Goal: Transaction & Acquisition: Obtain resource

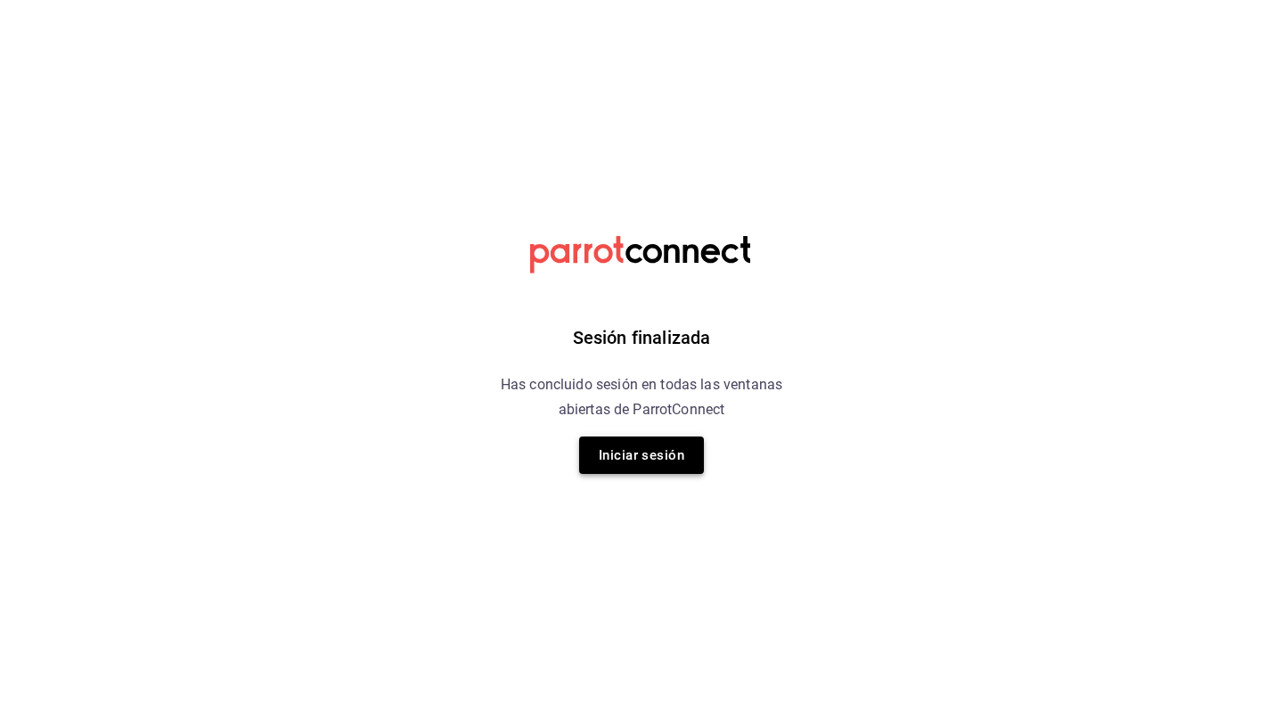
click at [630, 445] on button "Iniciar sesión" at bounding box center [641, 454] width 125 height 37
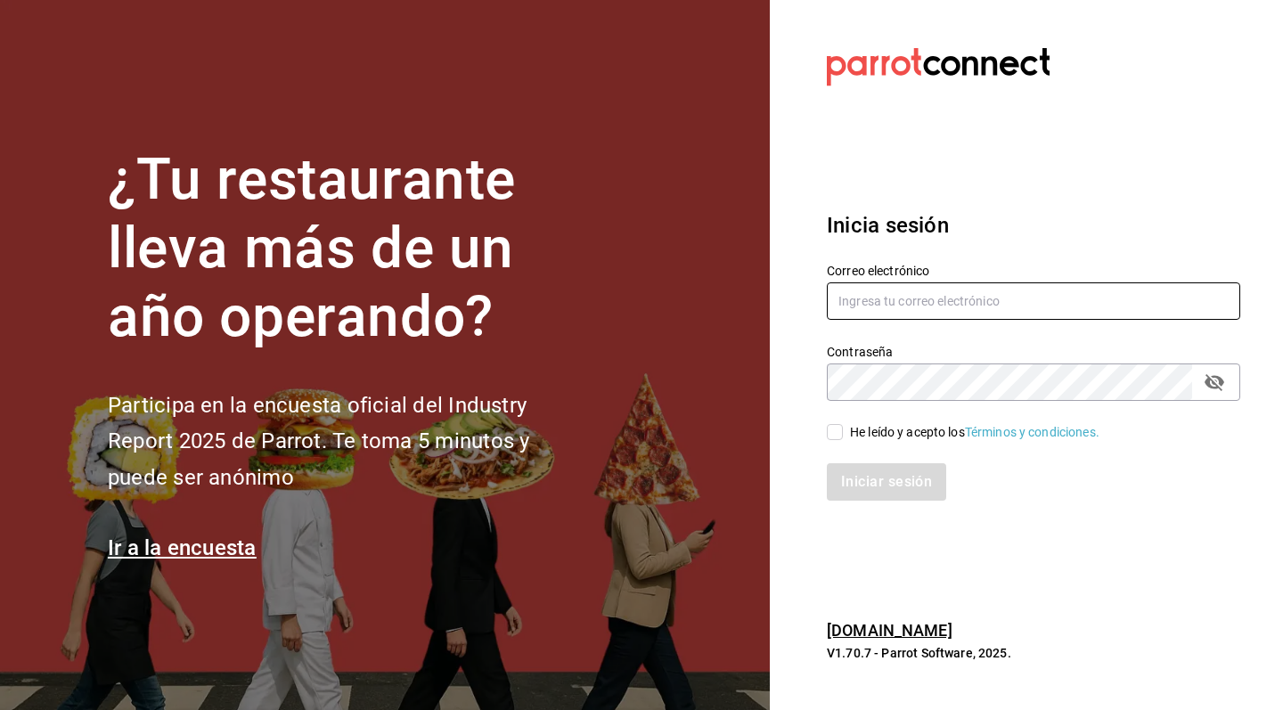
type input "[EMAIL_ADDRESS][DOMAIN_NAME]"
click at [842, 429] on input "He leído y acepto los Términos y condiciones." at bounding box center [835, 432] width 16 height 16
checkbox input "true"
click at [868, 468] on button "Iniciar sesión" at bounding box center [887, 481] width 121 height 37
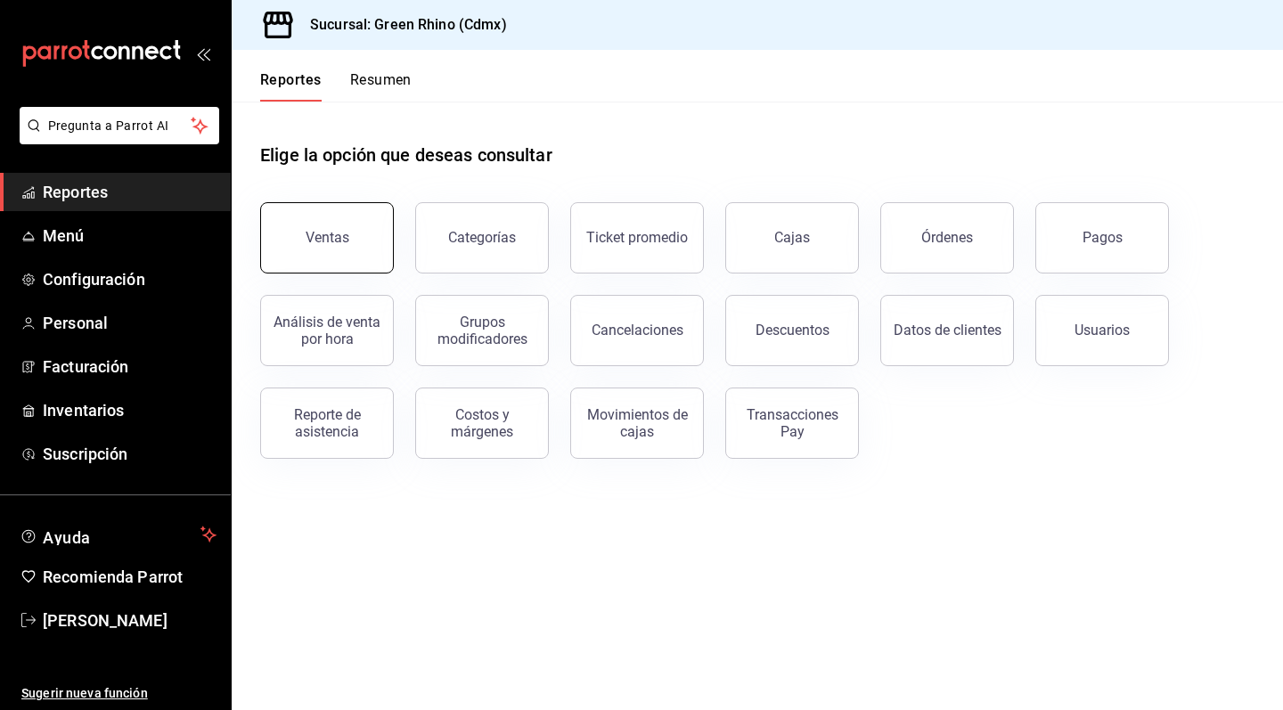
click at [333, 222] on button "Ventas" at bounding box center [327, 237] width 134 height 71
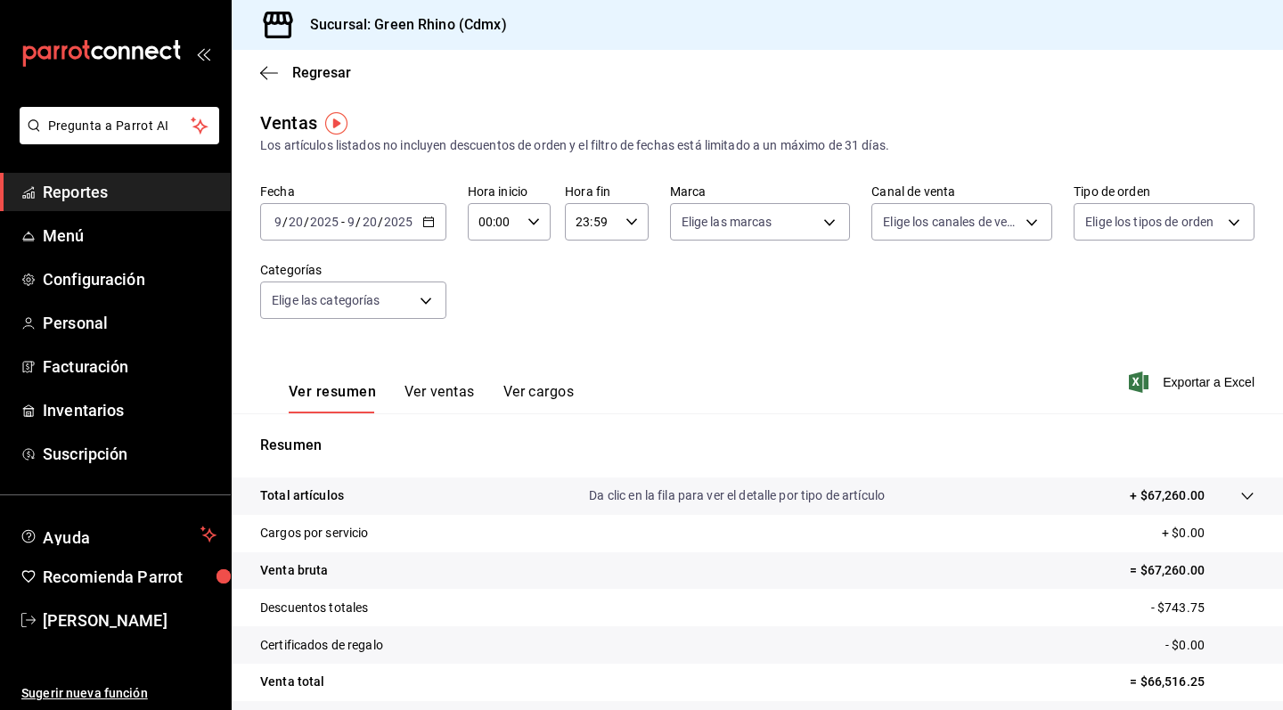
click at [428, 220] on icon "button" at bounding box center [428, 222] width 12 height 12
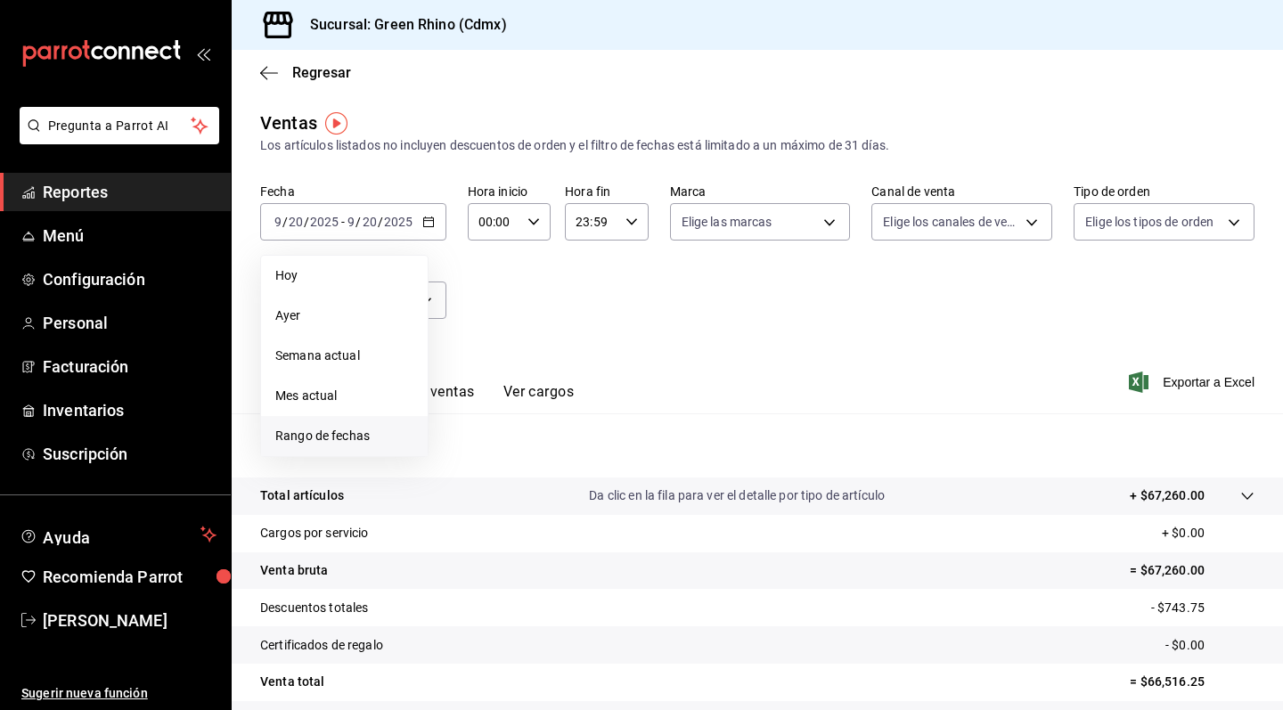
click at [348, 444] on span "Rango de fechas" at bounding box center [344, 436] width 138 height 19
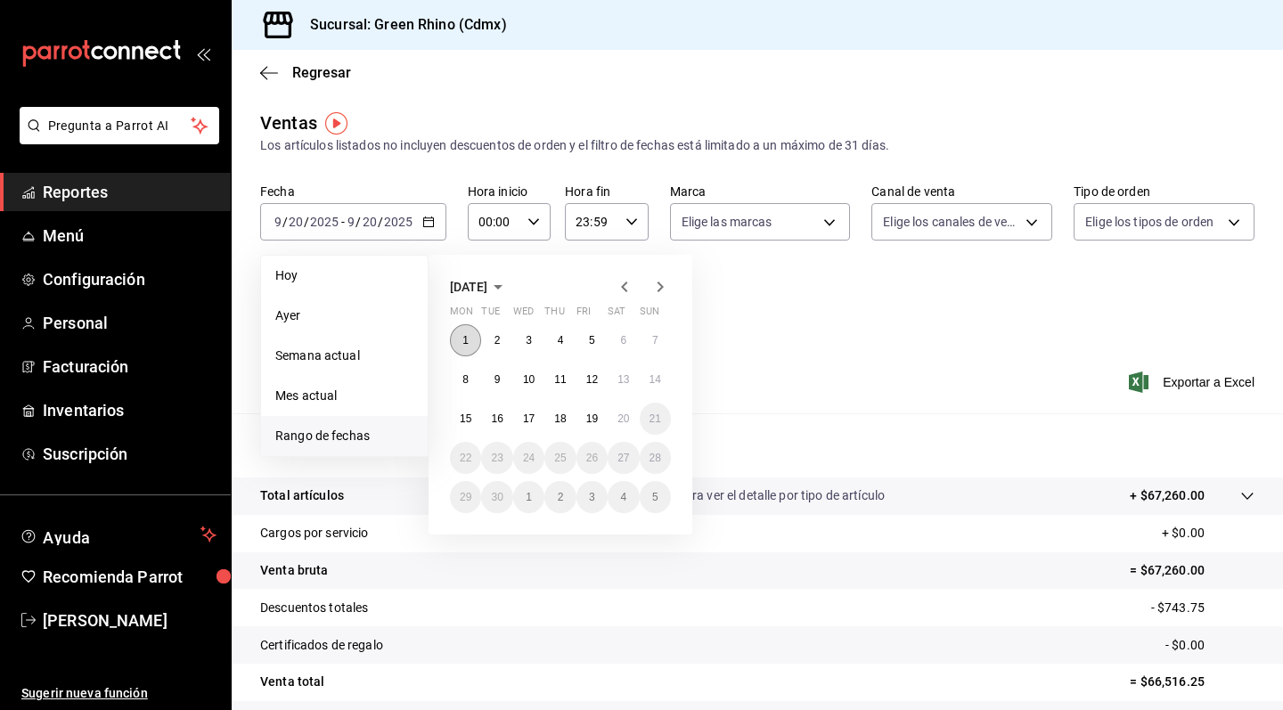
click at [464, 342] on abbr "1" at bounding box center [465, 340] width 6 height 12
click at [650, 338] on button "7" at bounding box center [655, 340] width 31 height 32
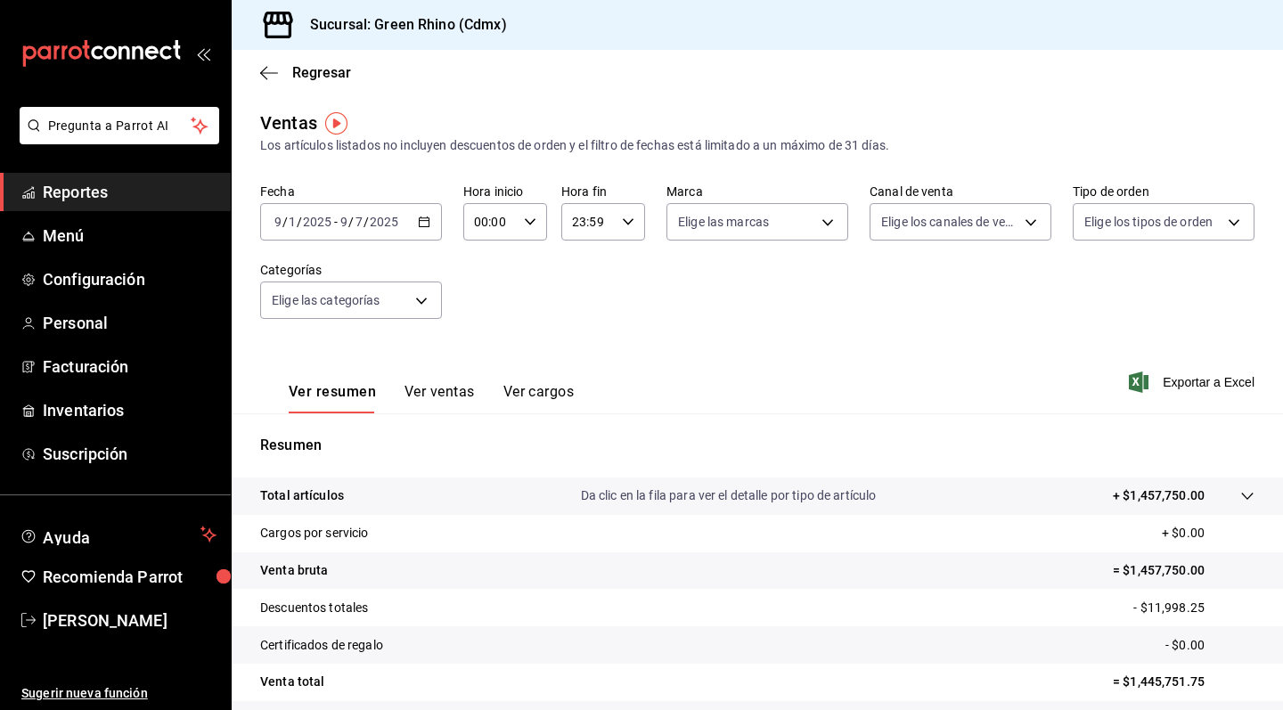
click at [413, 387] on button "Ver ventas" at bounding box center [439, 398] width 70 height 30
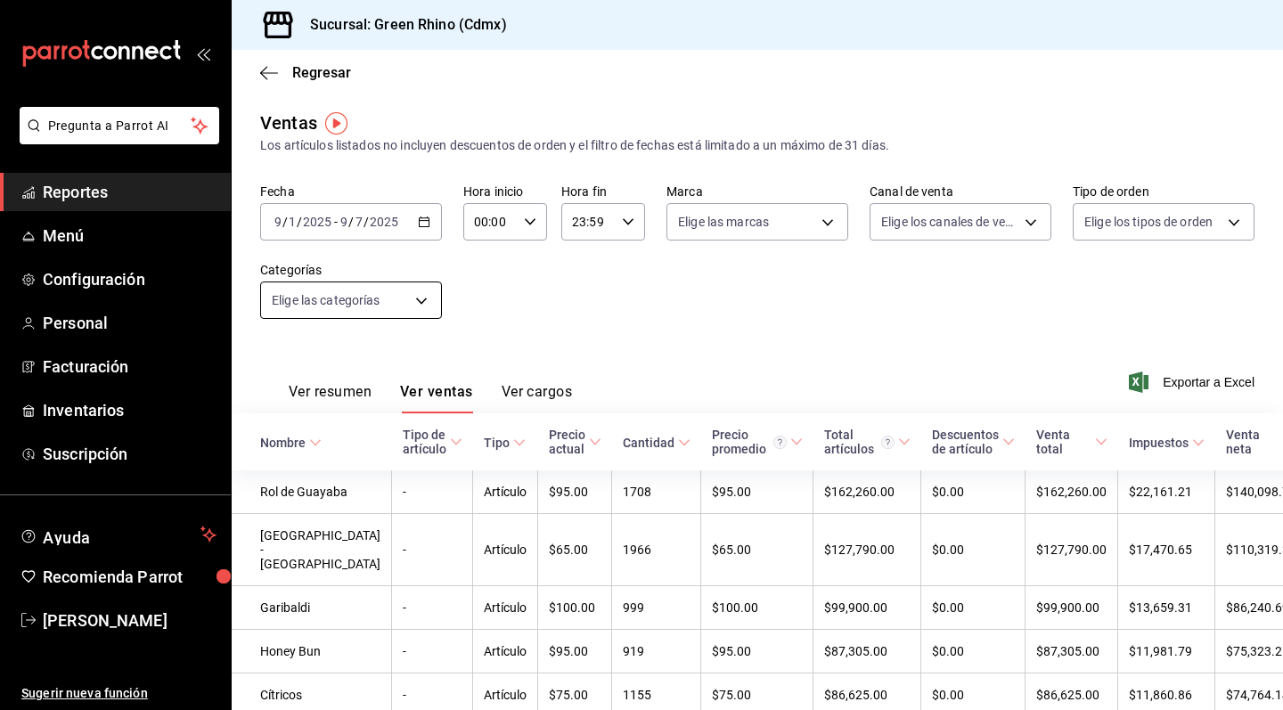
click at [412, 300] on body "Pregunta a Parrot AI Reportes Menú Configuración Personal Facturación Inventari…" at bounding box center [641, 355] width 1283 height 710
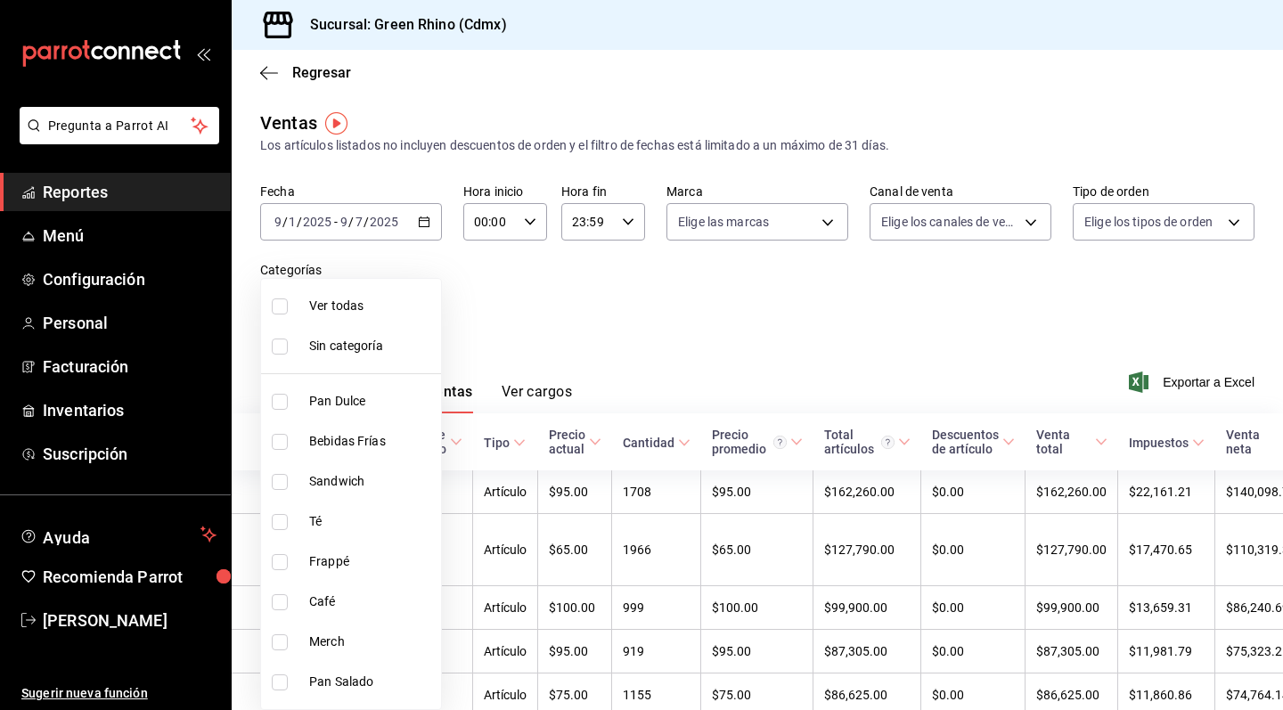
click at [311, 411] on li "Pan Dulce" at bounding box center [351, 401] width 180 height 40
type input "6bbed989-6c2a-4cea-bab8-d1a56aaac758"
checkbox input "true"
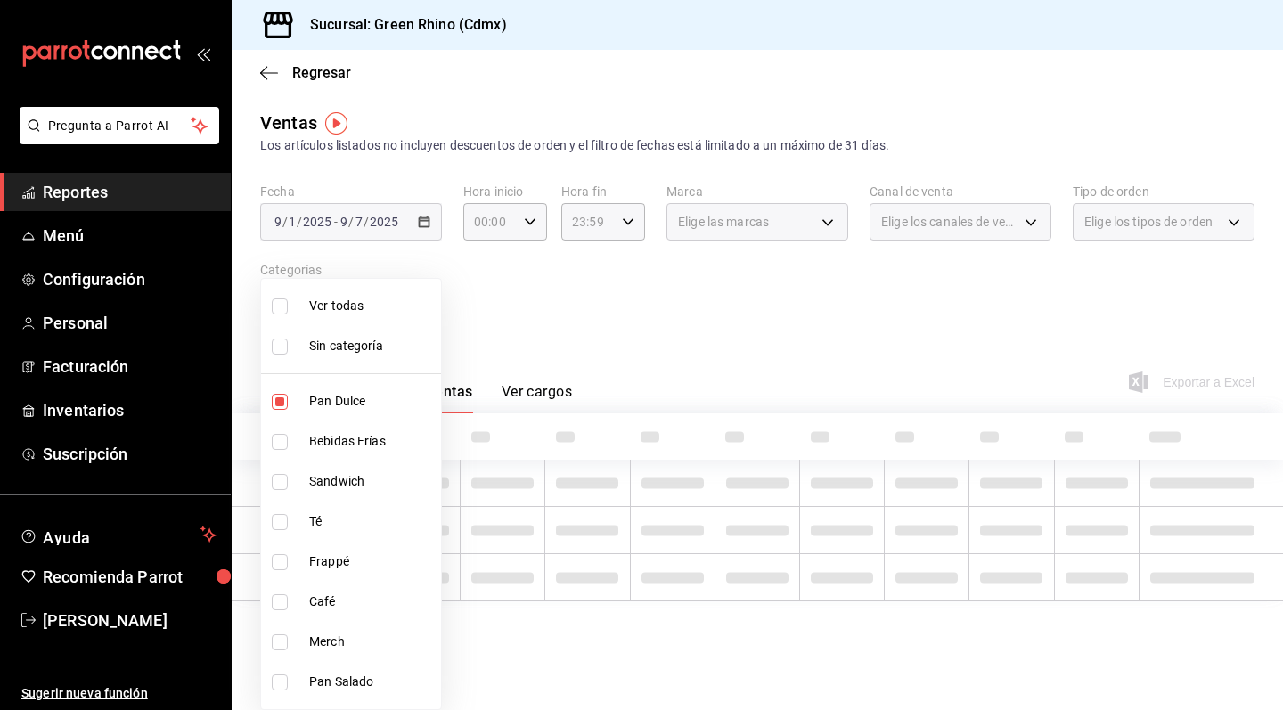
click at [764, 342] on div at bounding box center [641, 355] width 1283 height 710
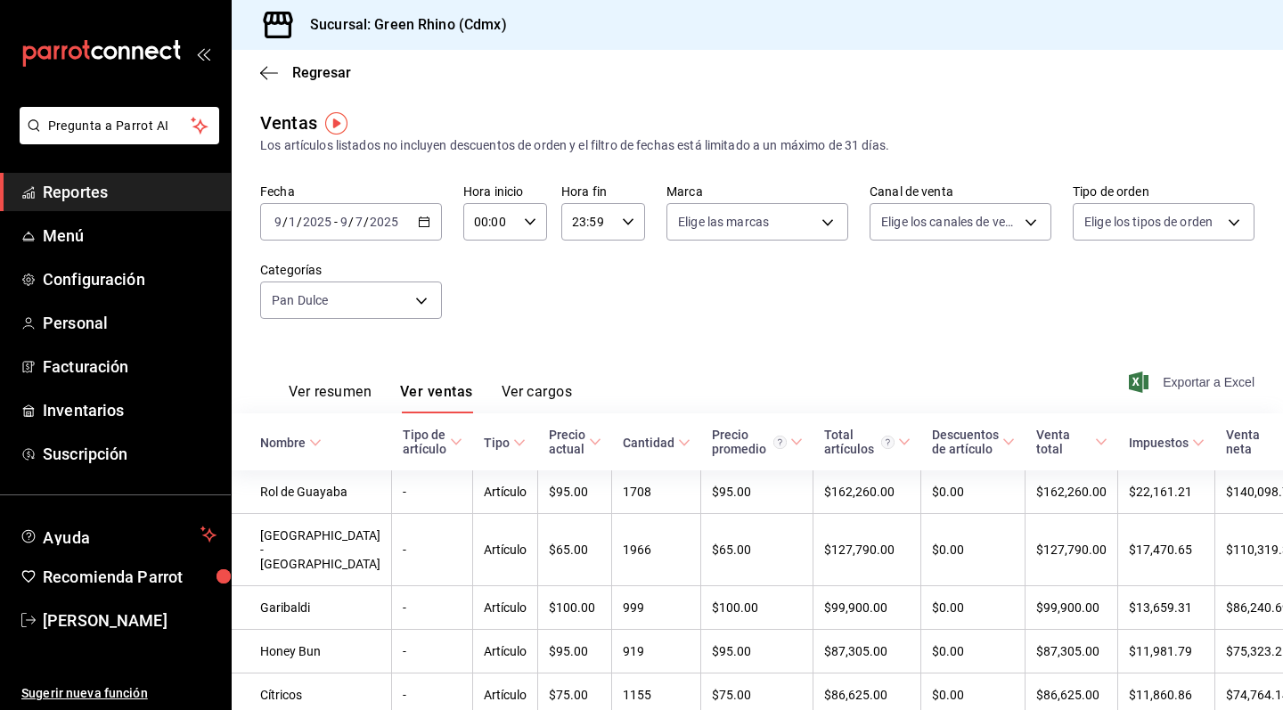
click at [1224, 389] on span "Exportar a Excel" at bounding box center [1193, 381] width 122 height 21
click at [606, 315] on div "Fecha 2025-09-01 9 / 1 / 2025 - 2025-09-07 9 / 7 / 2025 Hora inicio 00:00 Hora …" at bounding box center [757, 261] width 994 height 157
click at [425, 224] on icon "button" at bounding box center [424, 222] width 12 height 12
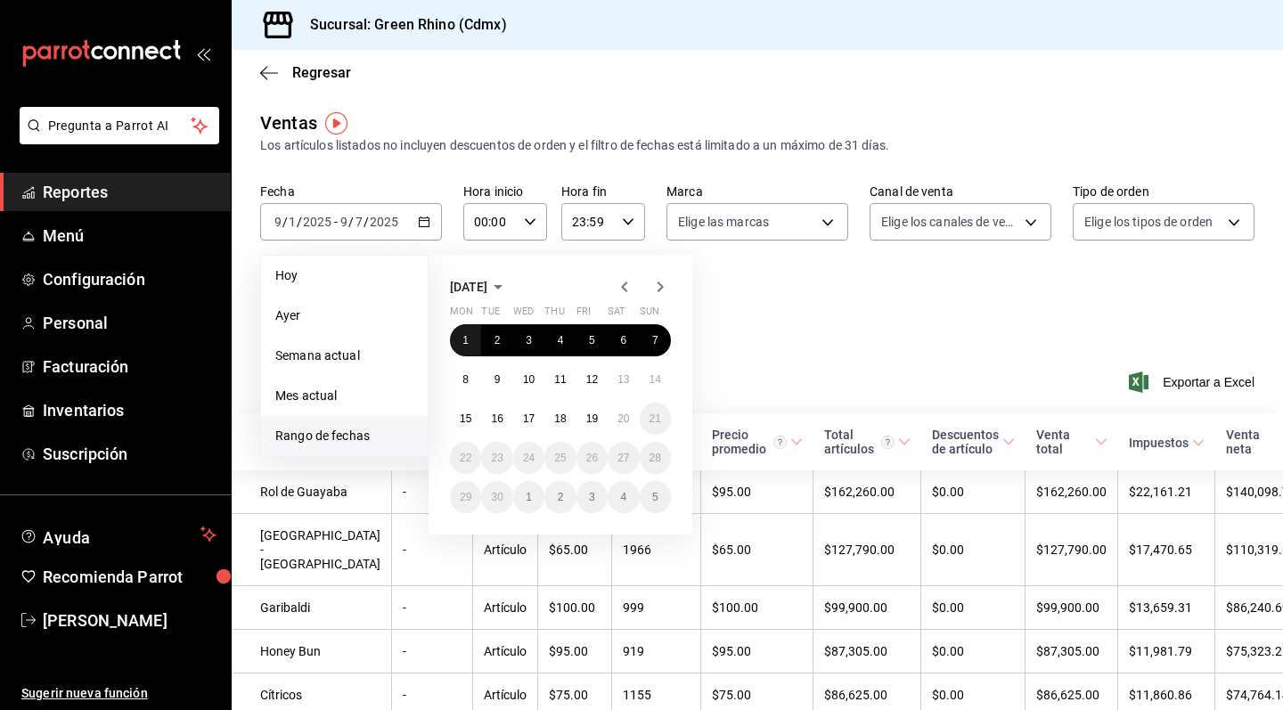
click at [467, 347] on abbr "1" at bounding box center [465, 340] width 6 height 12
click at [562, 349] on button "4" at bounding box center [559, 340] width 31 height 32
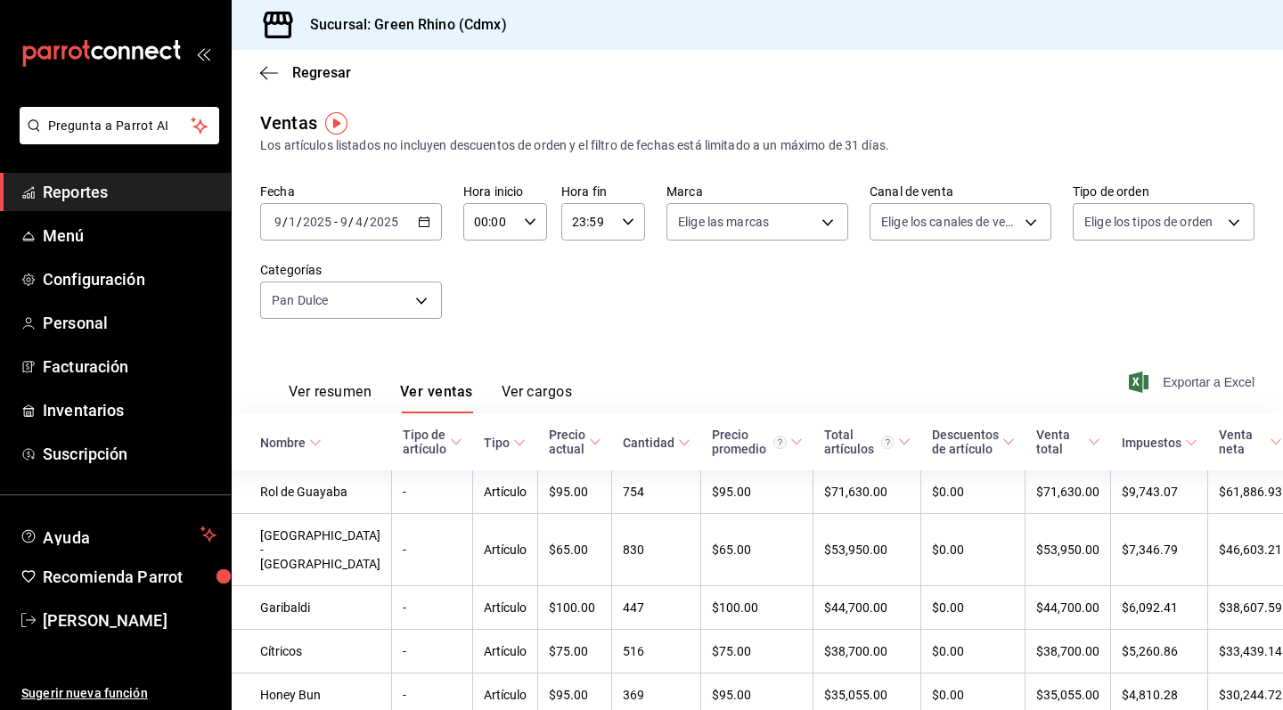
click at [1176, 376] on span "Exportar a Excel" at bounding box center [1193, 381] width 122 height 21
click at [430, 225] on div "2025-09-01 9 / 1 / 2025 - 2025-09-04 9 / 4 / 2025" at bounding box center [351, 221] width 182 height 37
click at [831, 327] on div "Fecha 2025-09-01 9 / 1 / 2025 - 2025-09-04 9 / 4 / 2025 Hora inicio 00:00 Hora …" at bounding box center [757, 261] width 994 height 157
click at [423, 216] on icon "button" at bounding box center [424, 222] width 12 height 12
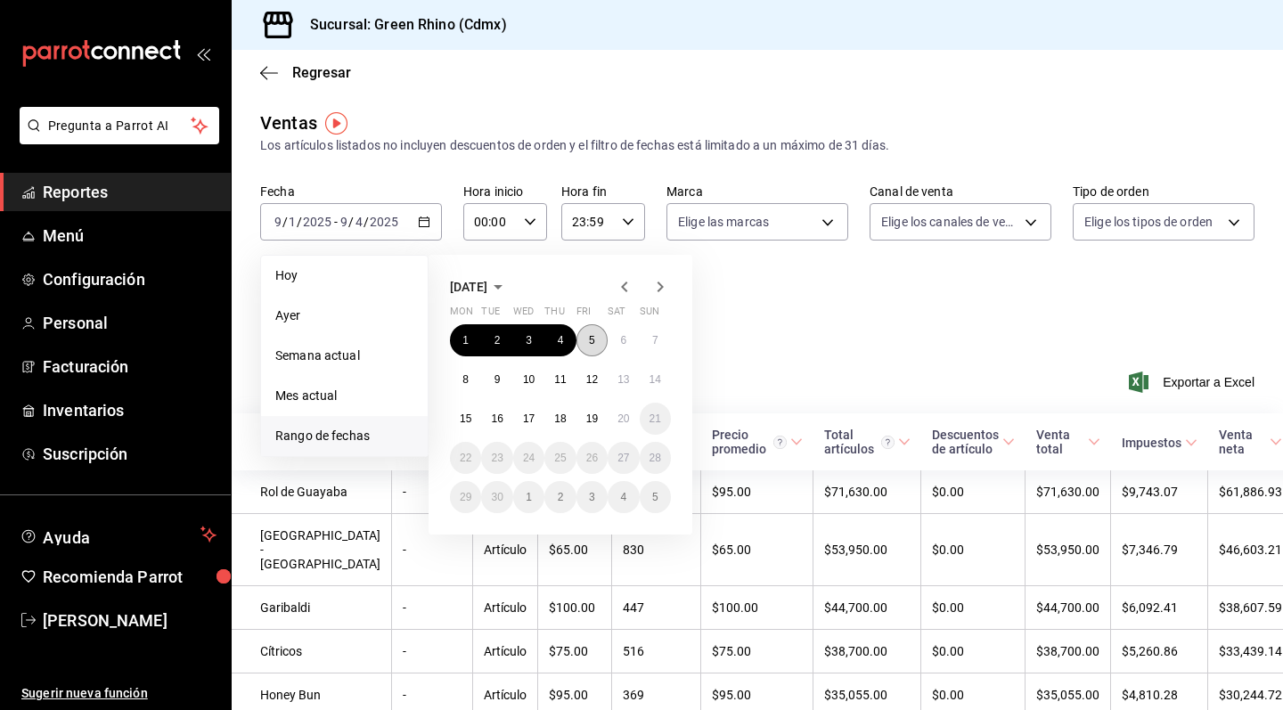
click at [591, 336] on abbr "5" at bounding box center [592, 340] width 6 height 12
click at [666, 344] on button "7" at bounding box center [655, 340] width 31 height 32
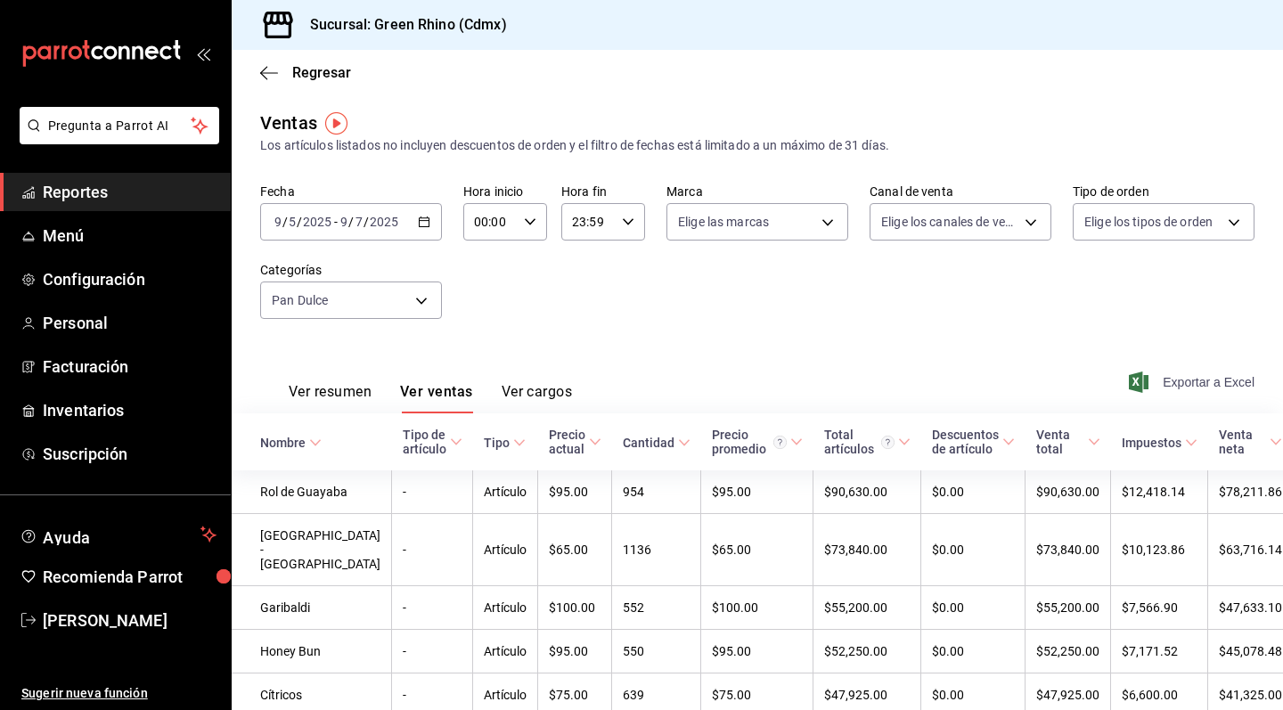
click at [1191, 386] on span "Exportar a Excel" at bounding box center [1193, 381] width 122 height 21
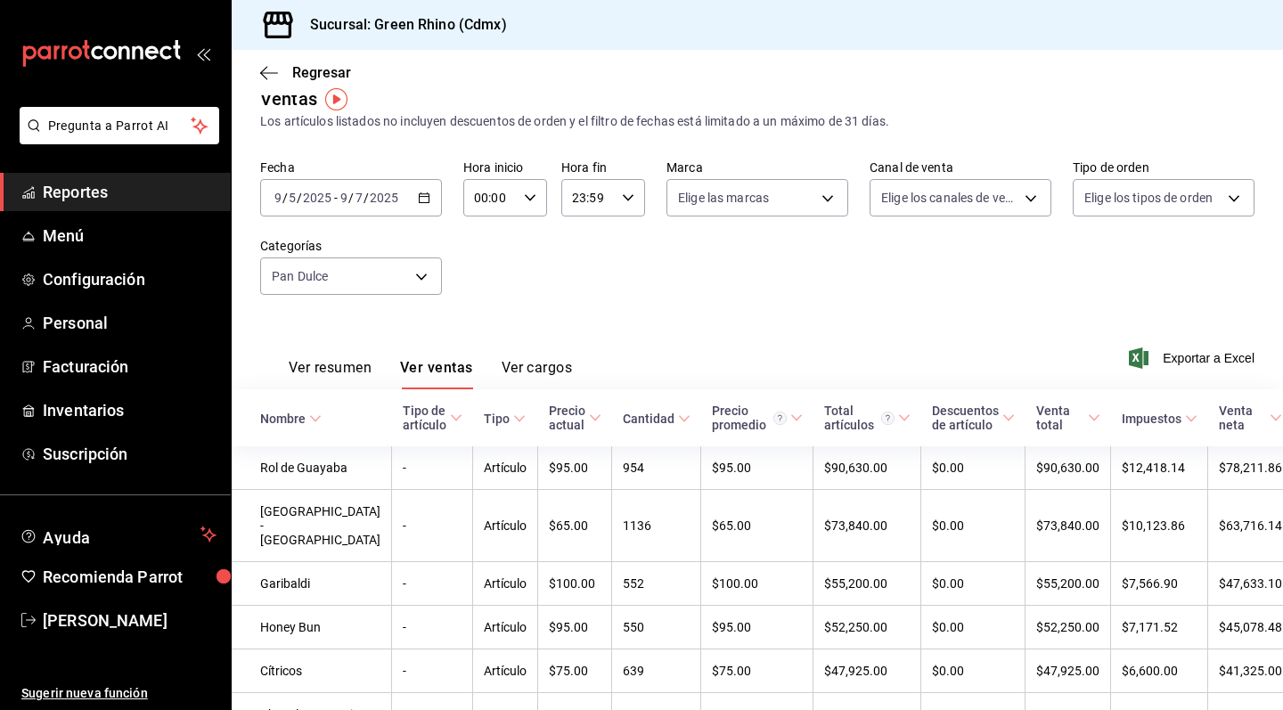
scroll to position [27, 0]
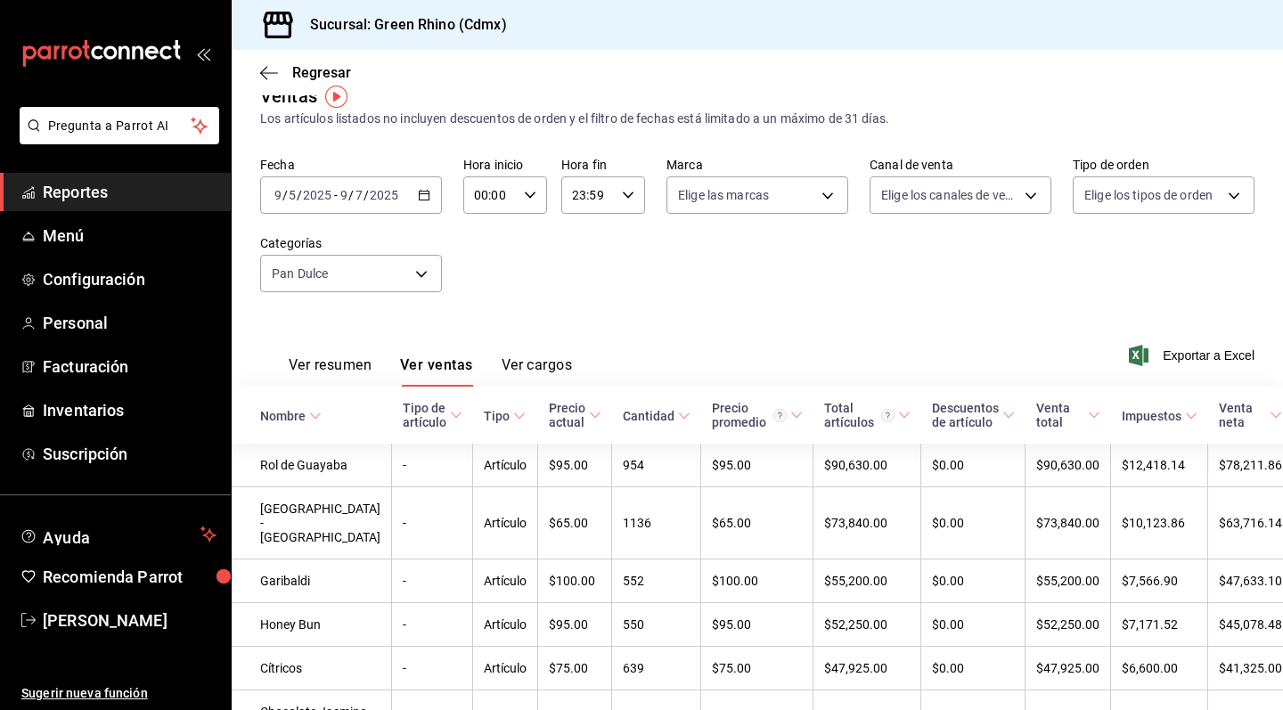
click at [1191, 222] on div "Fecha 2025-09-05 9 / 5 / 2025 - 2025-09-07 9 / 7 / 2025 Hora inicio 00:00 Hora …" at bounding box center [757, 235] width 994 height 157
click at [1186, 362] on span "Exportar a Excel" at bounding box center [1193, 355] width 122 height 21
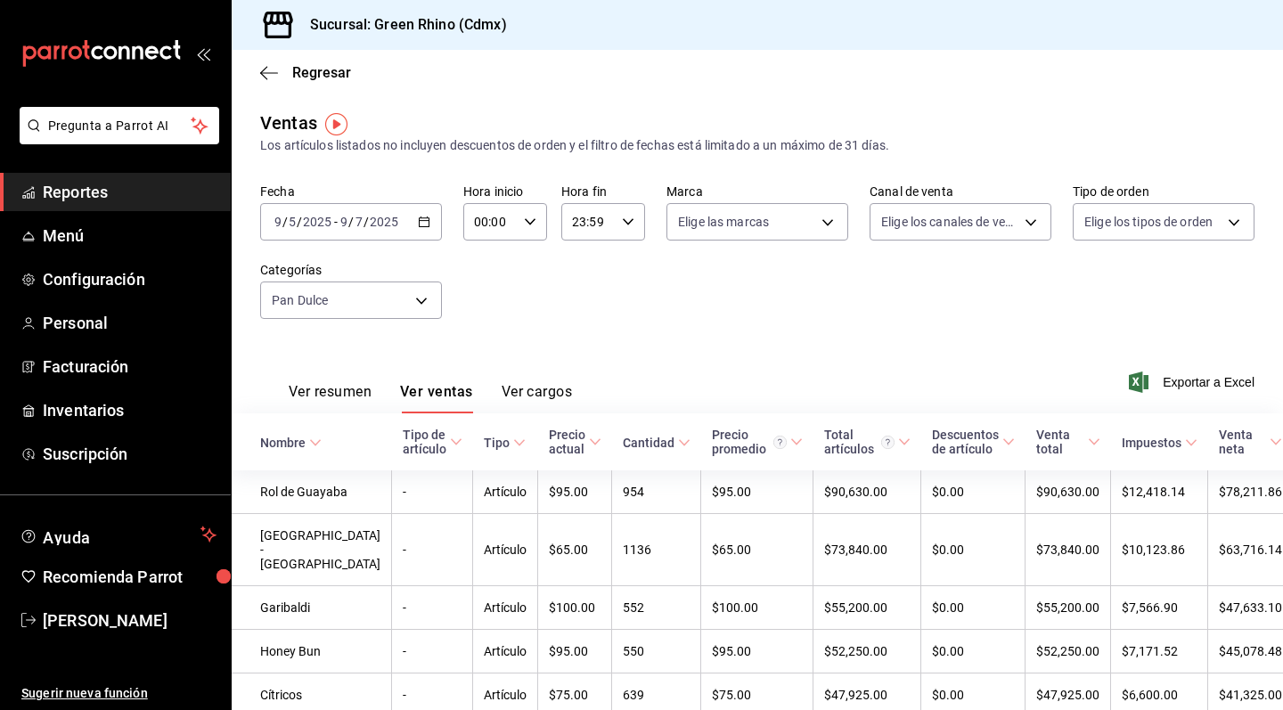
scroll to position [0, 0]
click at [428, 225] on \(Stroke\) "button" at bounding box center [424, 222] width 11 height 10
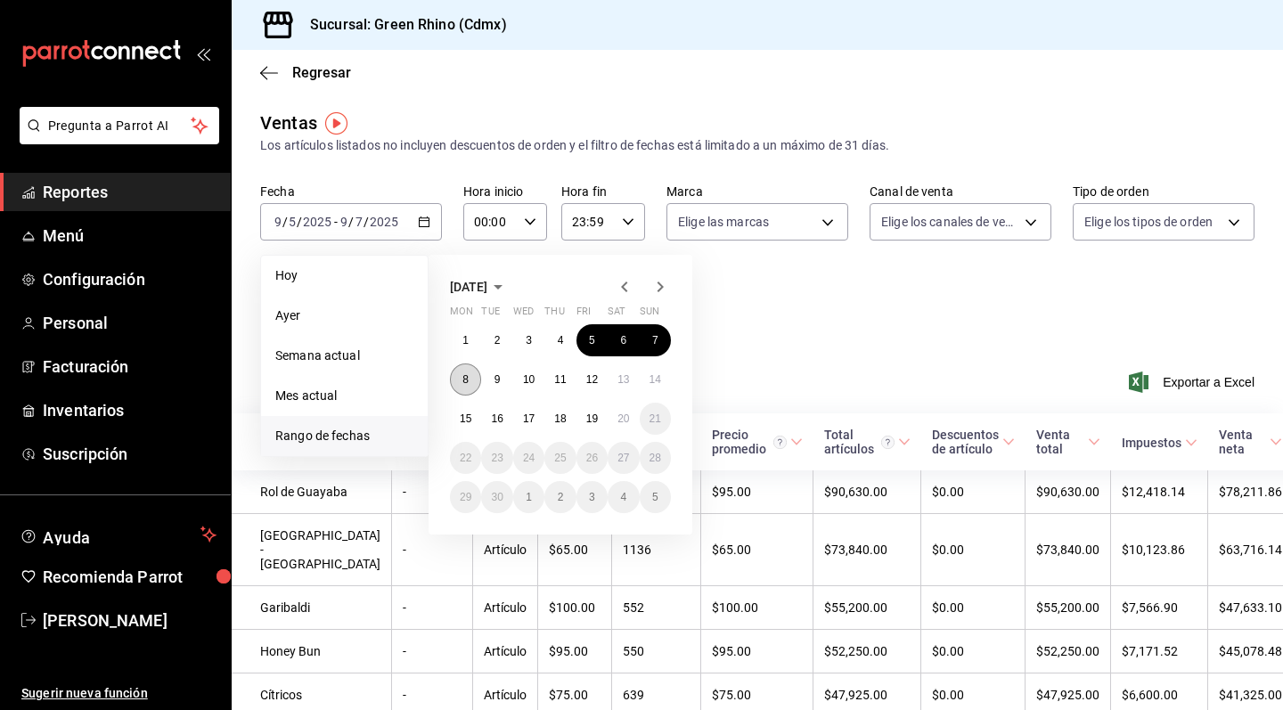
click at [472, 378] on button "8" at bounding box center [465, 379] width 31 height 32
click at [554, 375] on button "11" at bounding box center [559, 379] width 31 height 32
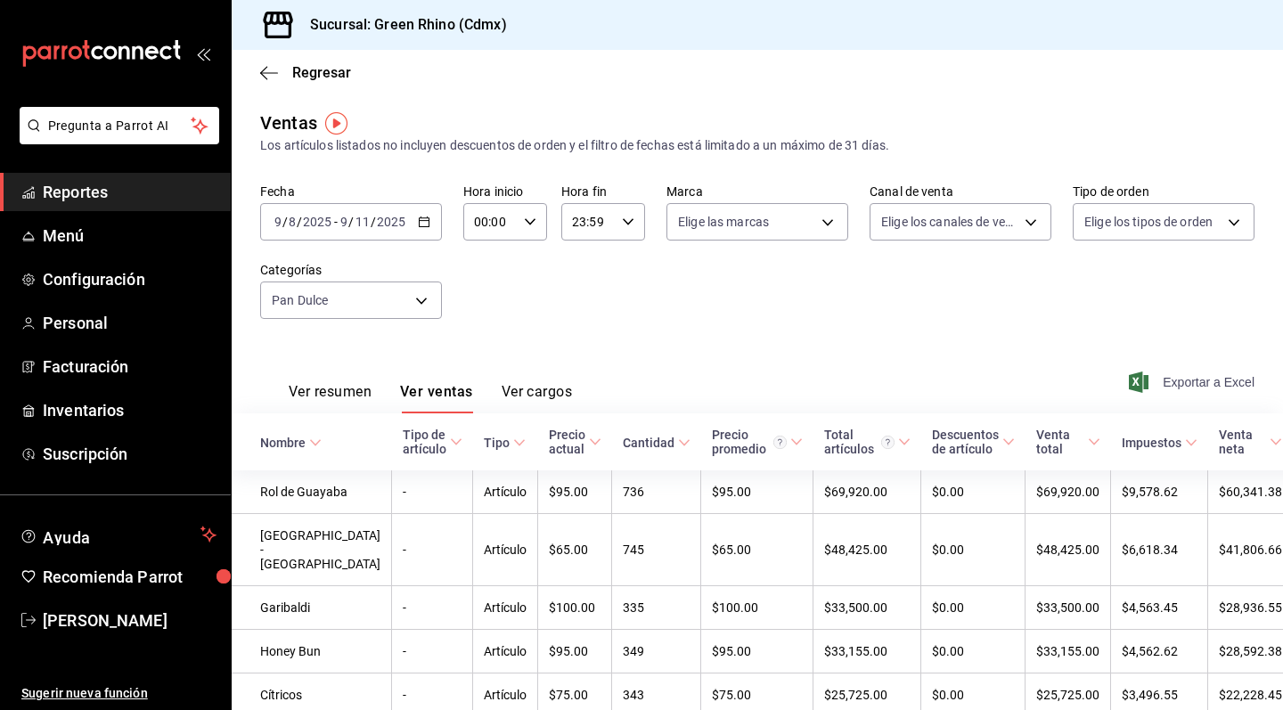
click at [1162, 379] on span "Exportar a Excel" at bounding box center [1193, 381] width 122 height 21
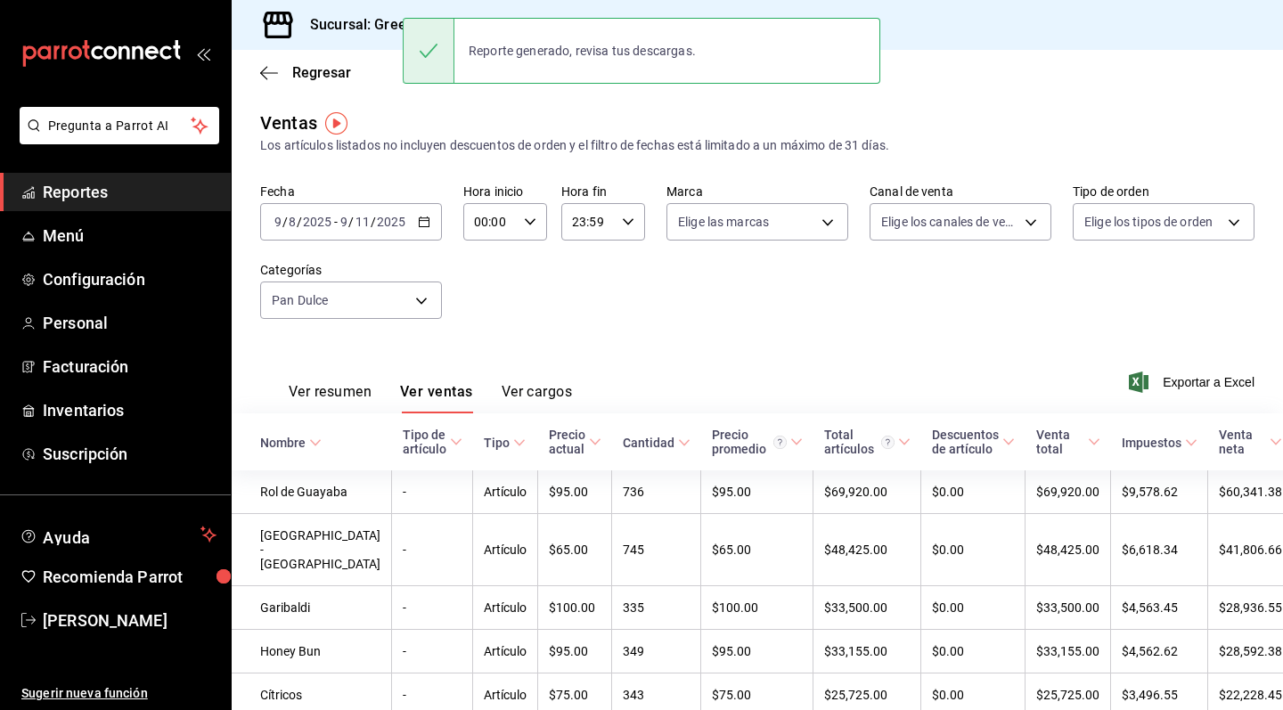
click at [910, 77] on div "Regresar" at bounding box center [757, 72] width 1051 height 45
click at [424, 230] on div "2025-09-08 9 / 8 / 2025 - 2025-09-11 9 / 11 / 2025" at bounding box center [351, 221] width 182 height 37
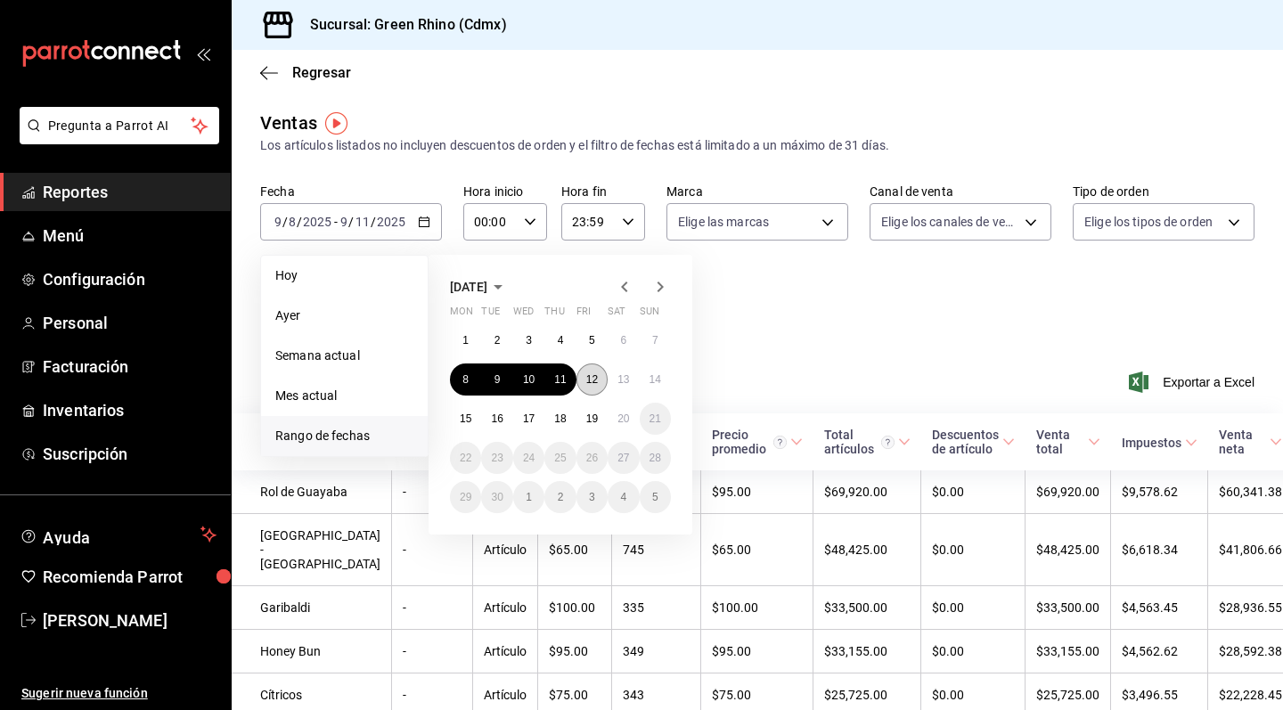
click at [586, 373] on abbr "12" at bounding box center [592, 379] width 12 height 12
click at [663, 378] on button "14" at bounding box center [655, 379] width 31 height 32
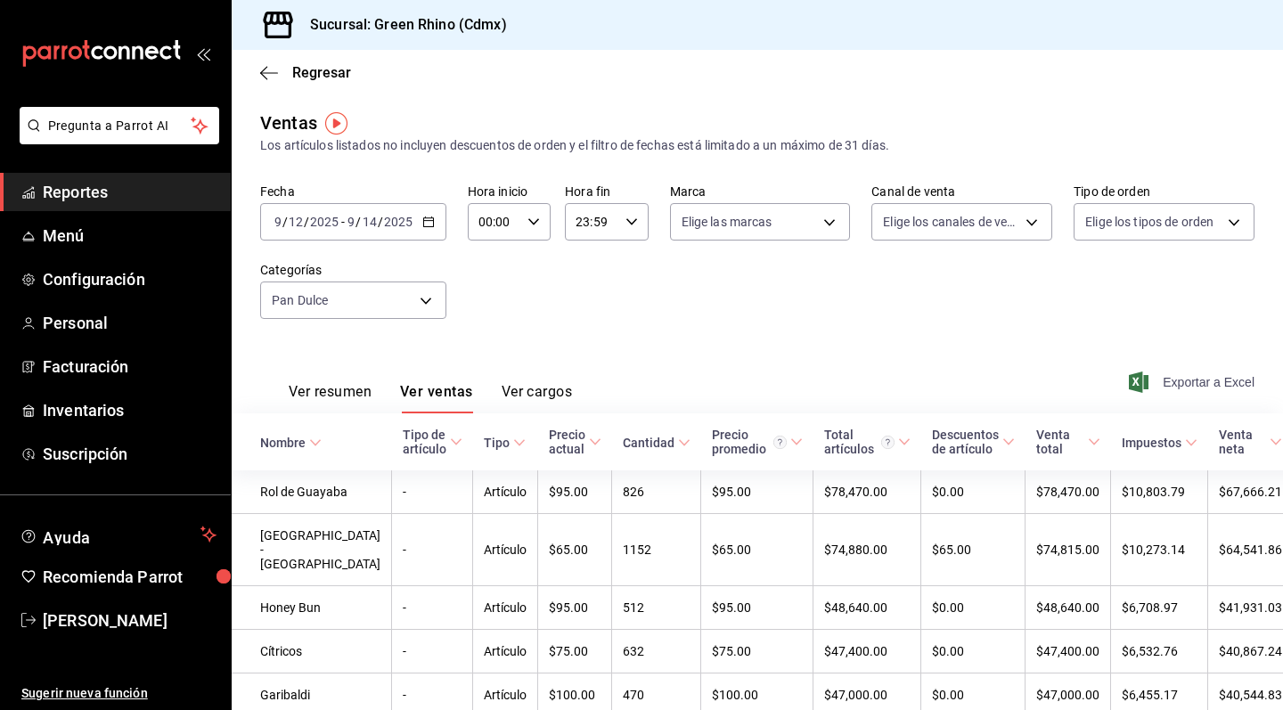
click at [1186, 378] on span "Exportar a Excel" at bounding box center [1193, 381] width 122 height 21
